Goal: Find specific page/section: Find specific page/section

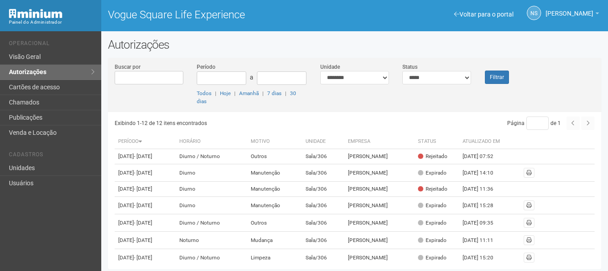
scroll to position [169, 0]
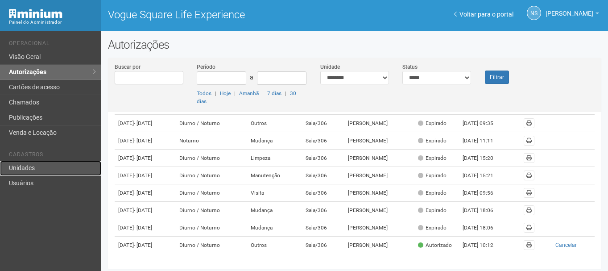
click at [52, 170] on link "Unidades" at bounding box center [50, 168] width 101 height 15
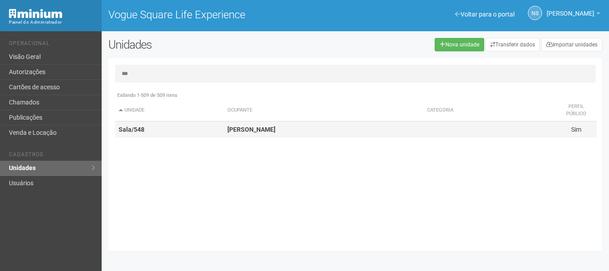
type input "***"
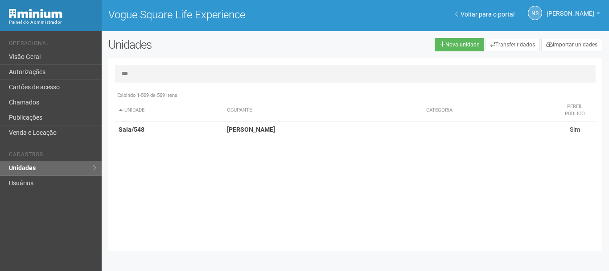
drag, startPoint x: 233, startPoint y: 128, endPoint x: 23, endPoint y: 162, distance: 212.9
click at [233, 128] on strong "Marcello Siciliano" at bounding box center [251, 129] width 48 height 7
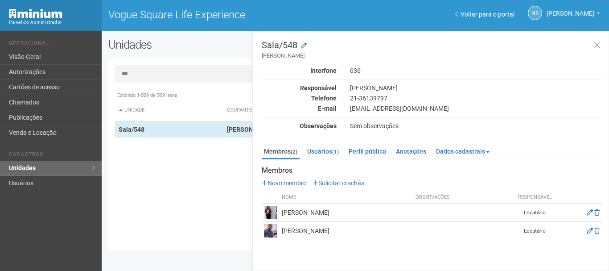
click at [340, 163] on div "Documentos Novo documento Enviando... Nenhum documento Perfil público Marcello …" at bounding box center [432, 200] width 340 height 80
drag, startPoint x: 286, startPoint y: 209, endPoint x: 379, endPoint y: 215, distance: 93.0
click at [379, 215] on td "Carolina Pereira Sousa" at bounding box center [347, 212] width 134 height 18
drag, startPoint x: 281, startPoint y: 229, endPoint x: 438, endPoint y: 269, distance: 162.0
click at [345, 235] on td "Luiz Felipe Souza da Silva" at bounding box center [347, 231] width 134 height 18
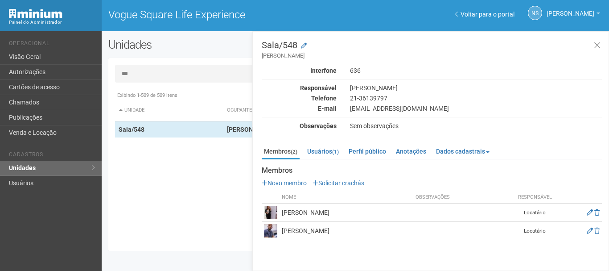
click at [410, 249] on div "Sala/548 Marcello Siciliano Interfone 636 Responsável Marcello Siciliano Telefo…" at bounding box center [431, 151] width 357 height 240
